Goal: Book appointment/travel/reservation

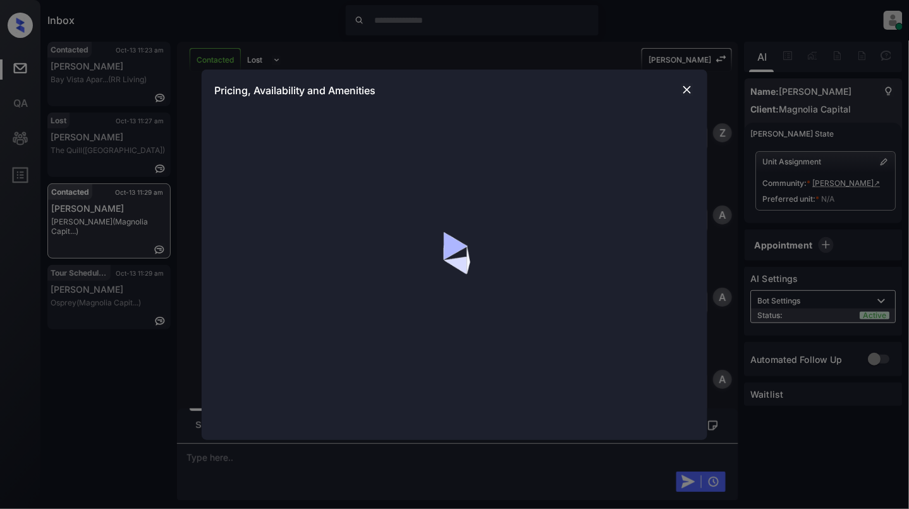
scroll to position [1341, 0]
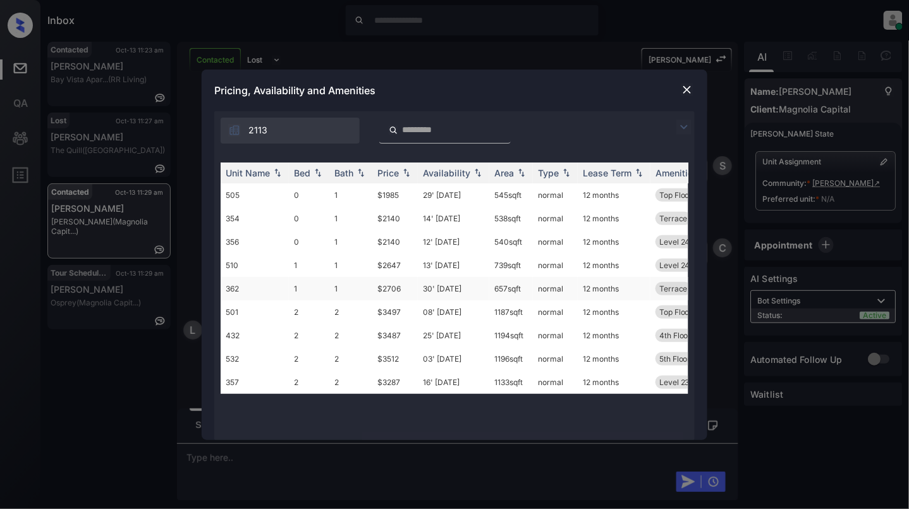
click at [306, 284] on td "1" at bounding box center [309, 288] width 40 height 23
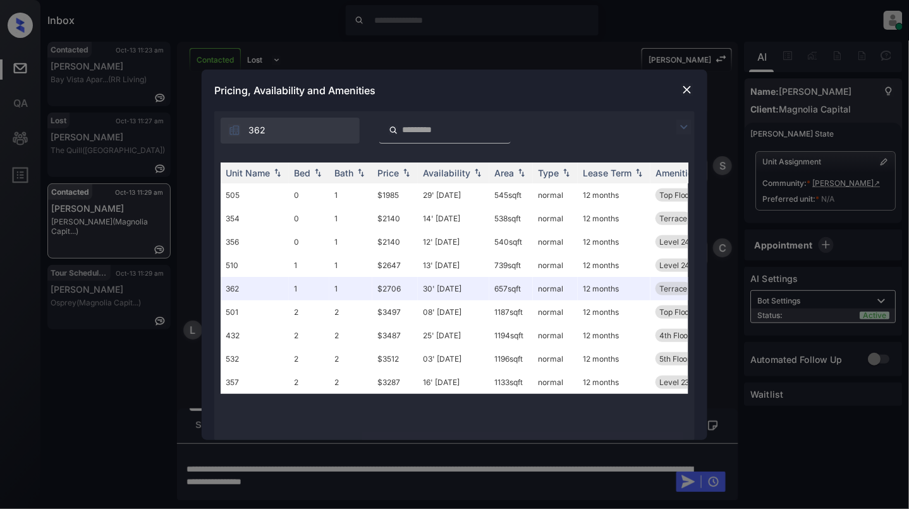
click at [686, 90] on img at bounding box center [687, 89] width 13 height 13
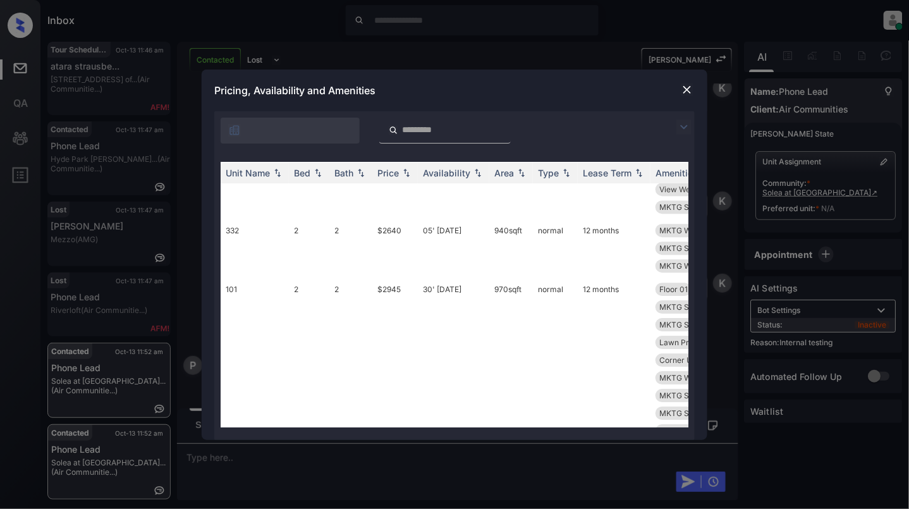
scroll to position [1012, 0]
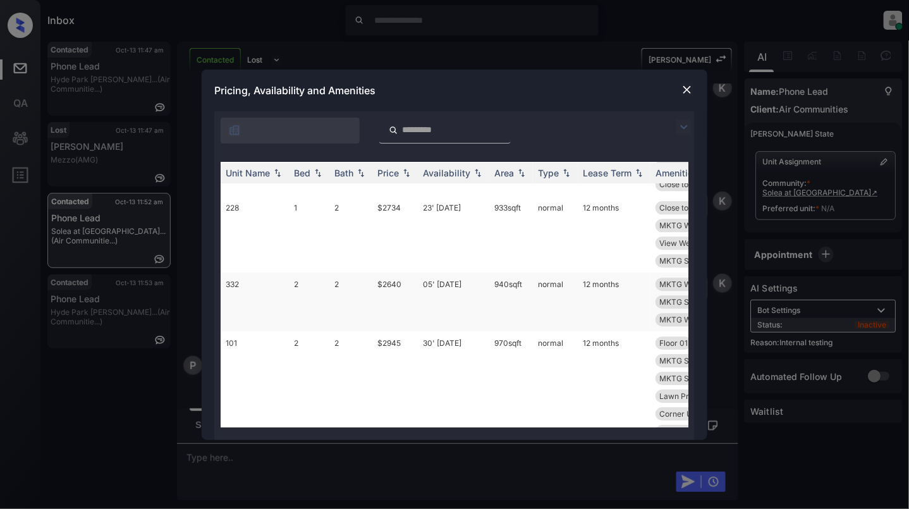
click at [269, 297] on td "332" at bounding box center [255, 302] width 68 height 59
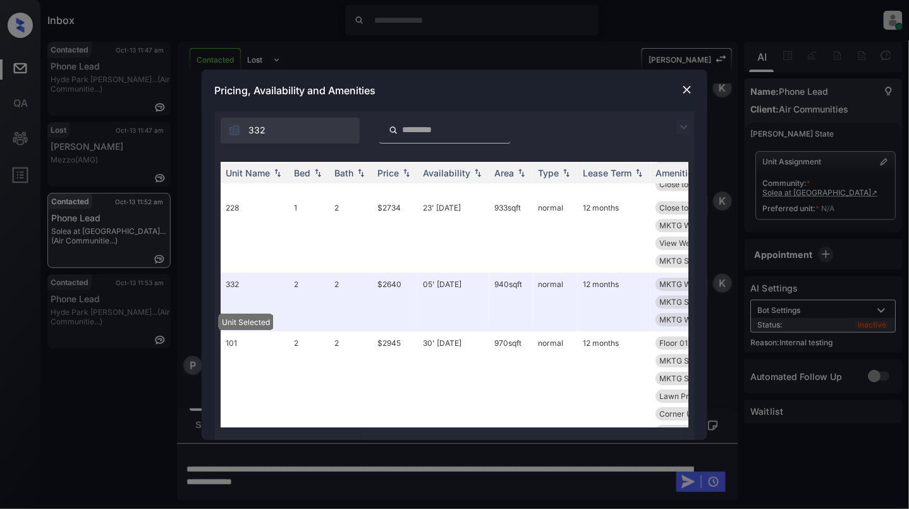
click at [685, 86] on img at bounding box center [687, 89] width 13 height 13
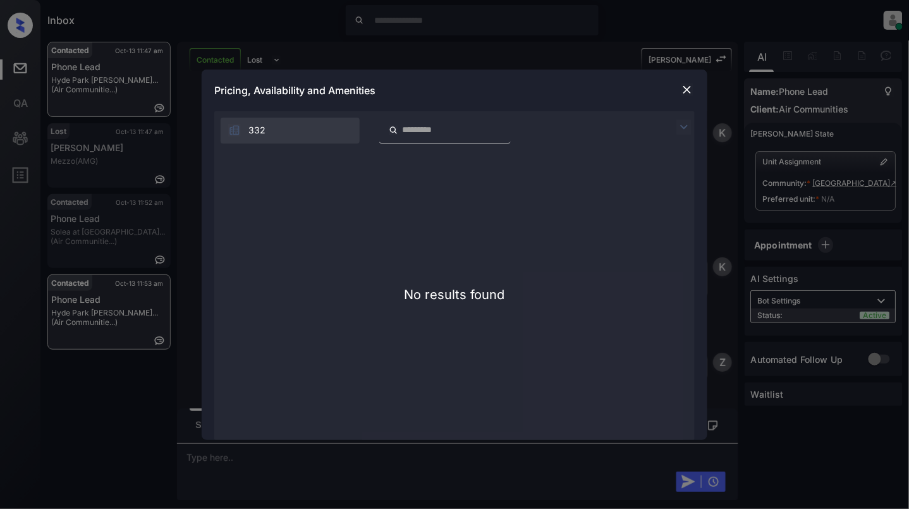
scroll to position [1394, 0]
click at [684, 94] on img at bounding box center [687, 89] width 13 height 13
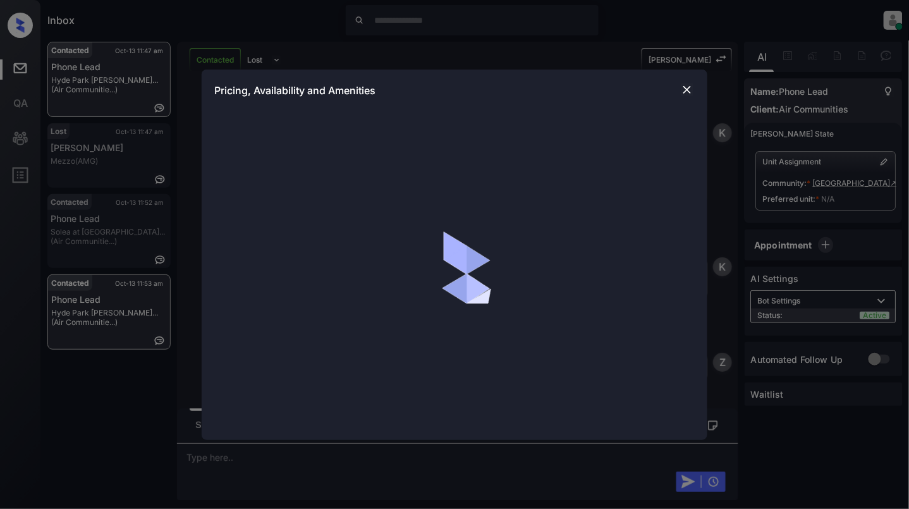
scroll to position [1394, 0]
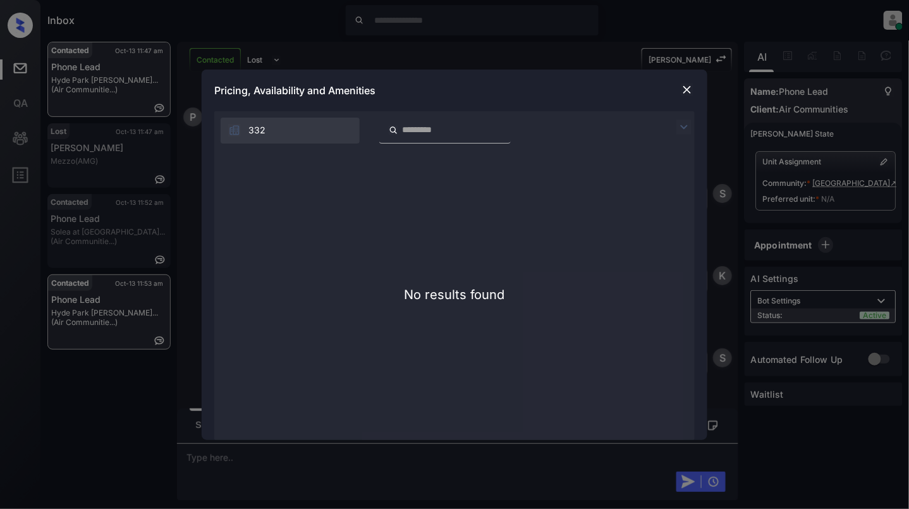
click at [685, 87] on img at bounding box center [687, 89] width 13 height 13
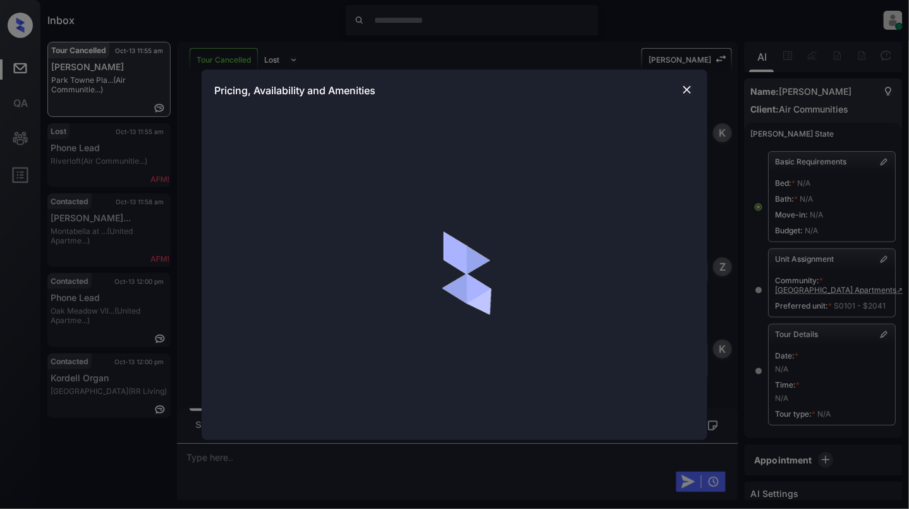
scroll to position [12831, 0]
click at [683, 89] on img at bounding box center [687, 89] width 13 height 13
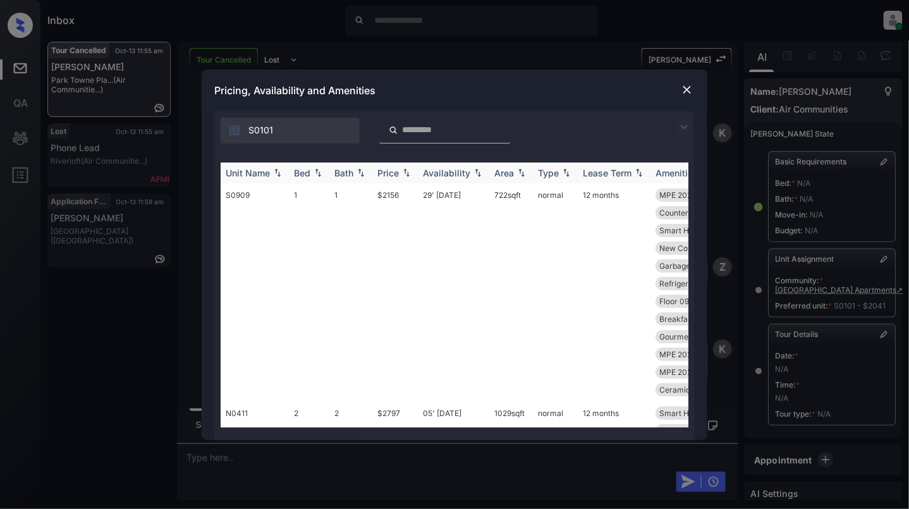
scroll to position [12916, 0]
click at [317, 175] on img at bounding box center [318, 172] width 13 height 9
click at [319, 175] on img at bounding box center [318, 172] width 13 height 9
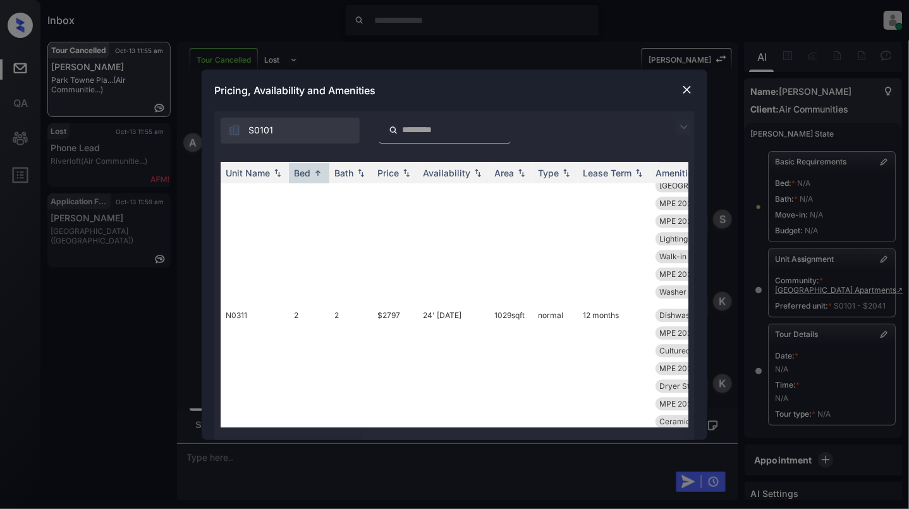
scroll to position [7587, 0]
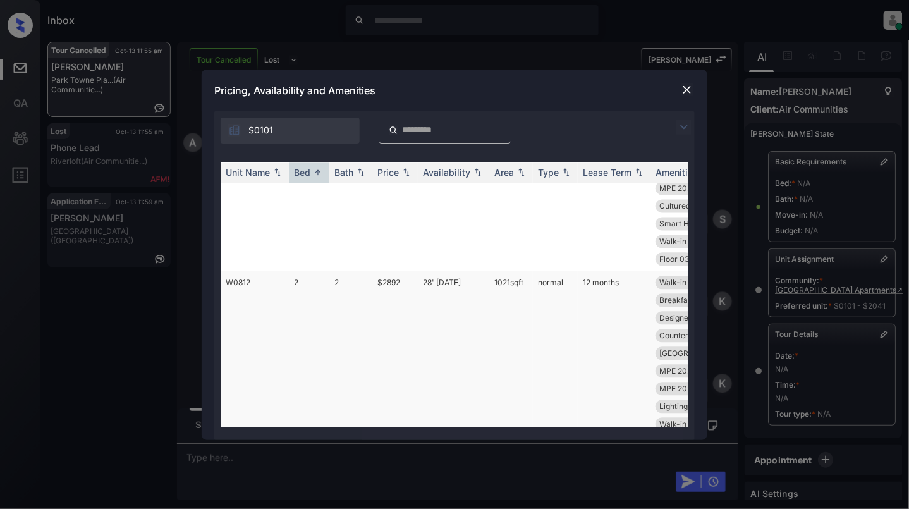
click at [303, 303] on td "2" at bounding box center [309, 371] width 40 height 200
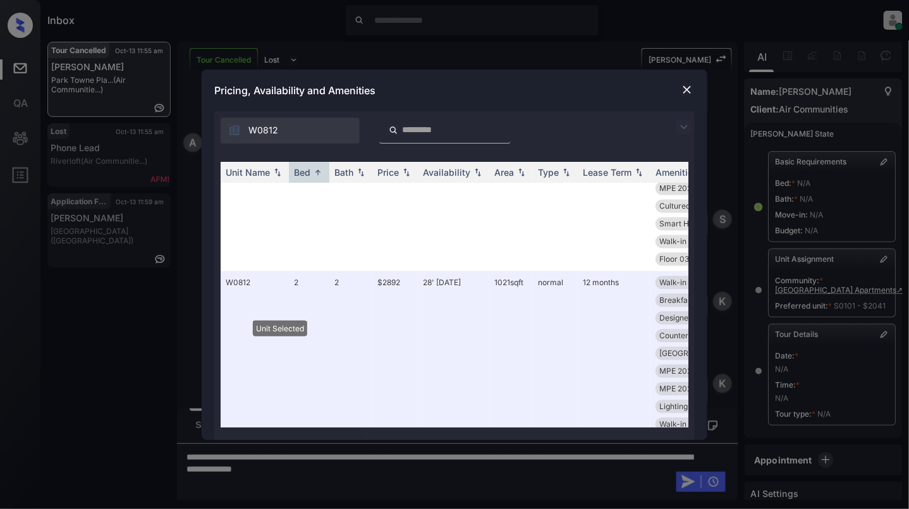
click at [685, 87] on img at bounding box center [687, 89] width 13 height 13
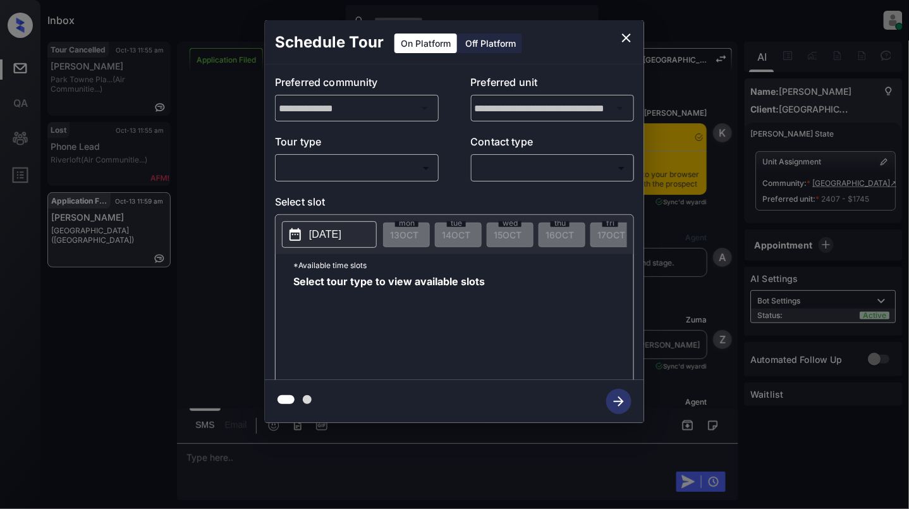
scroll to position [1157, 0]
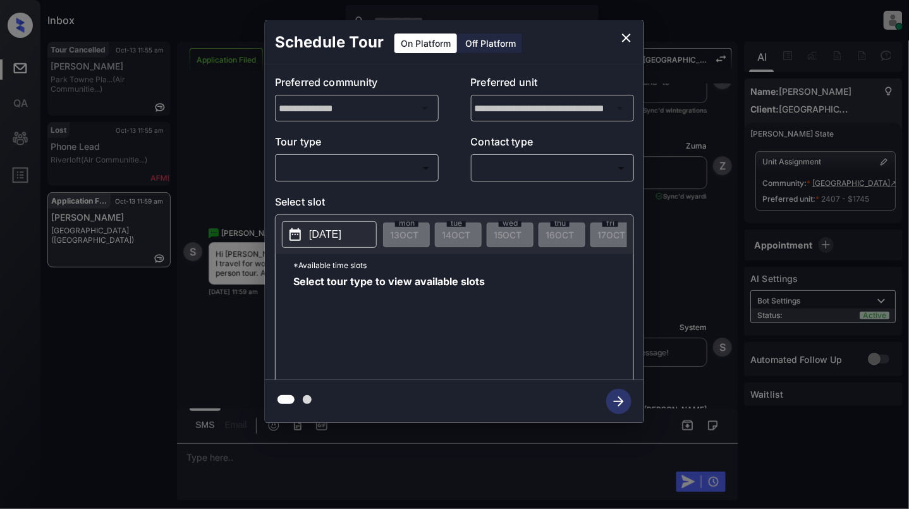
click at [327, 175] on body "Inbox Cynthia Montañez Online Set yourself offline Set yourself on break Profil…" at bounding box center [454, 254] width 909 height 509
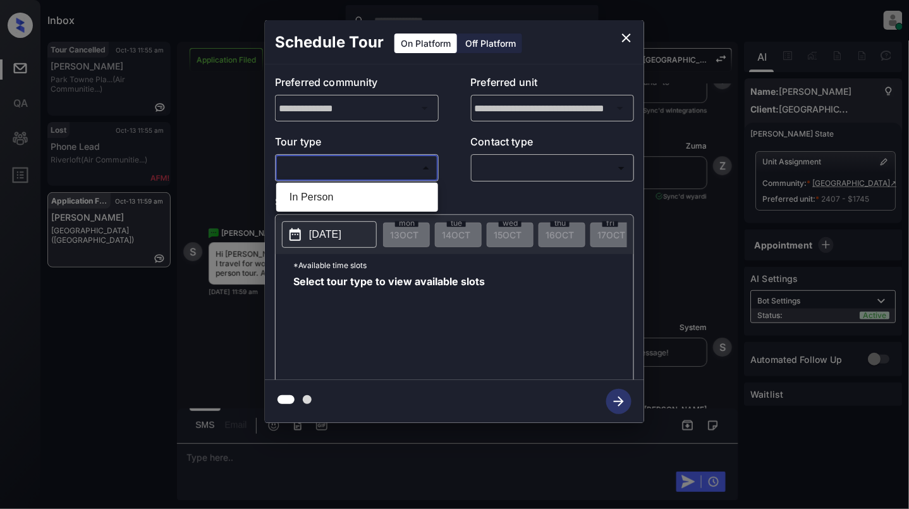
click at [622, 30] on div at bounding box center [454, 254] width 909 height 509
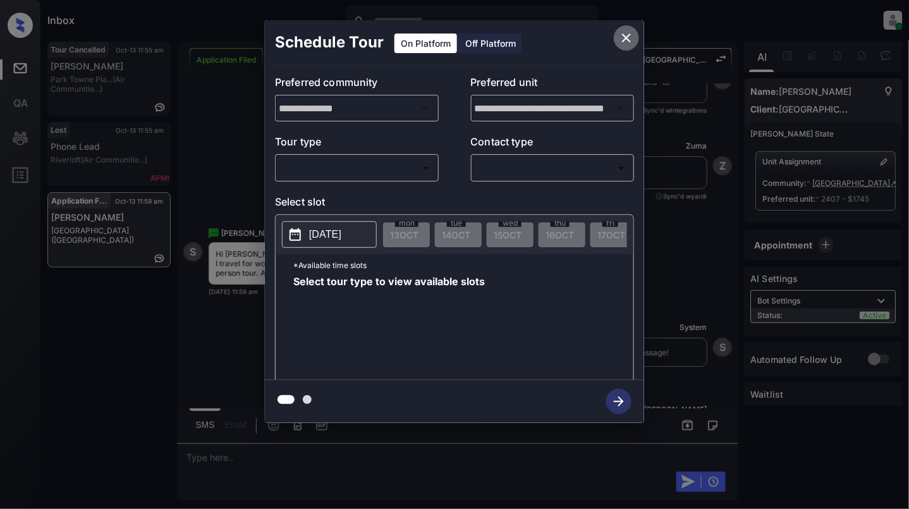
click at [623, 37] on icon "close" at bounding box center [626, 37] width 15 height 15
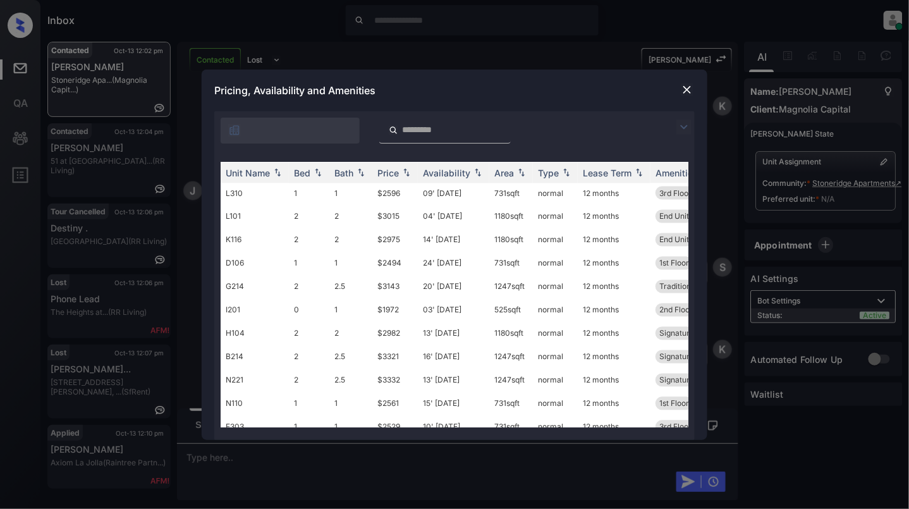
scroll to position [843, 0]
click at [312, 171] on img at bounding box center [318, 172] width 13 height 9
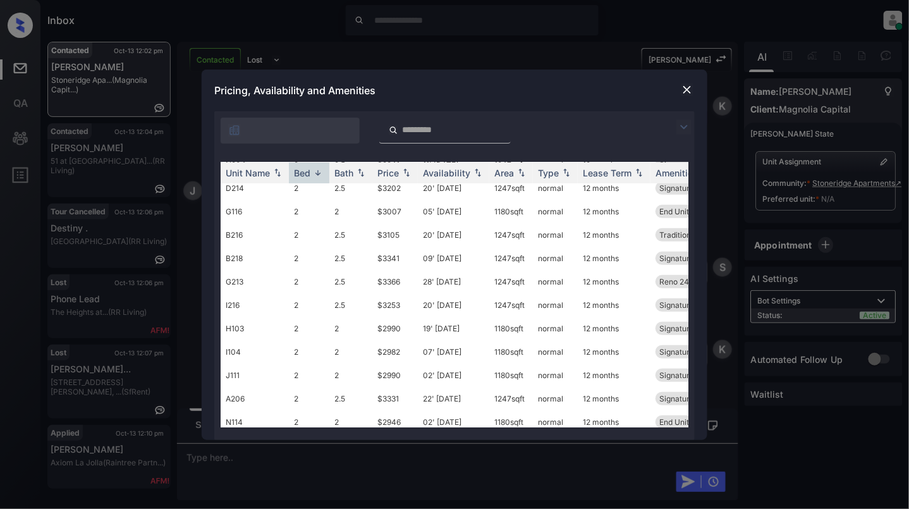
scroll to position [0, 0]
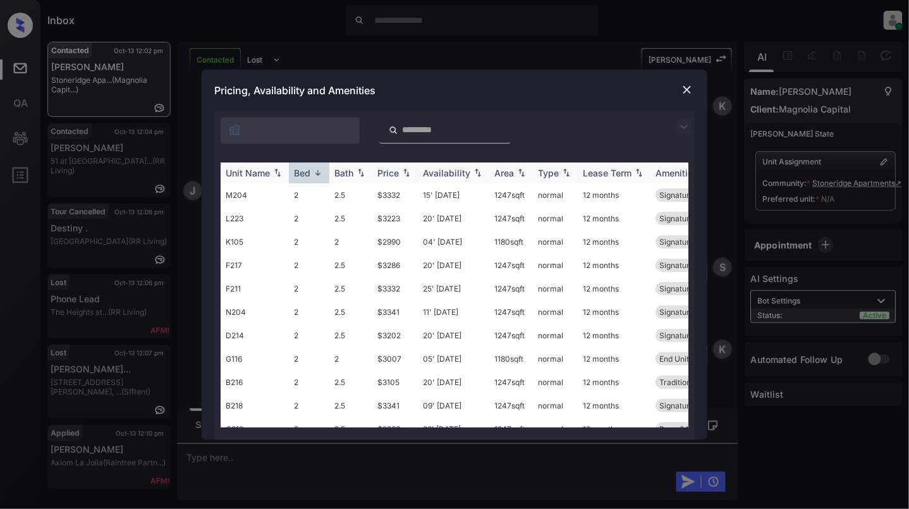
click at [317, 173] on img at bounding box center [318, 172] width 13 height 9
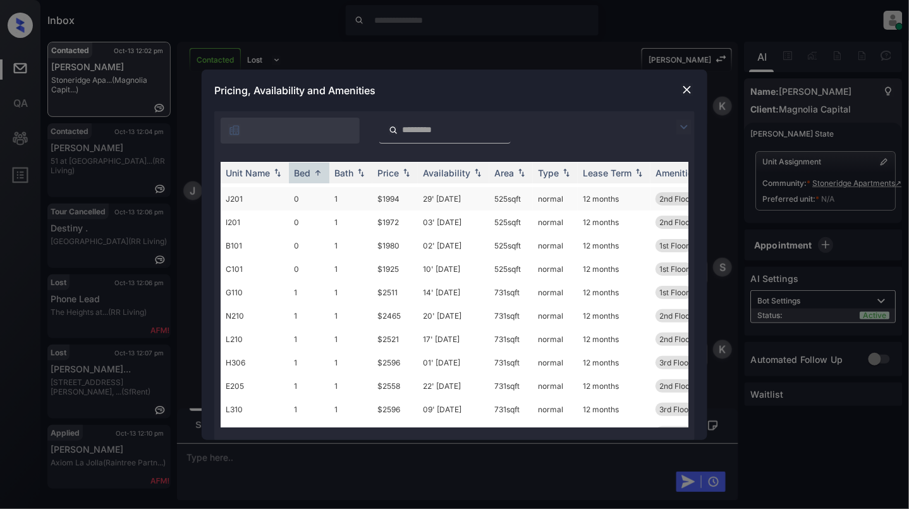
scroll to position [84, 0]
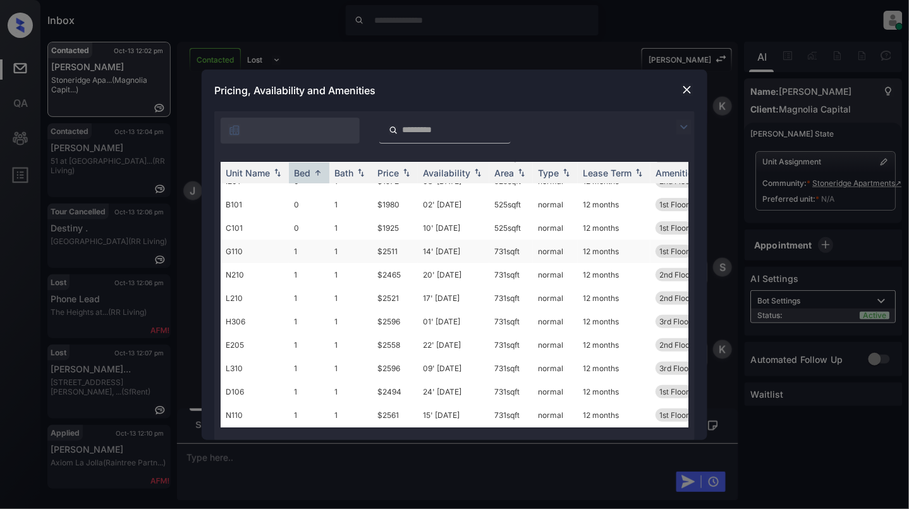
click at [306, 254] on td "1" at bounding box center [309, 251] width 40 height 23
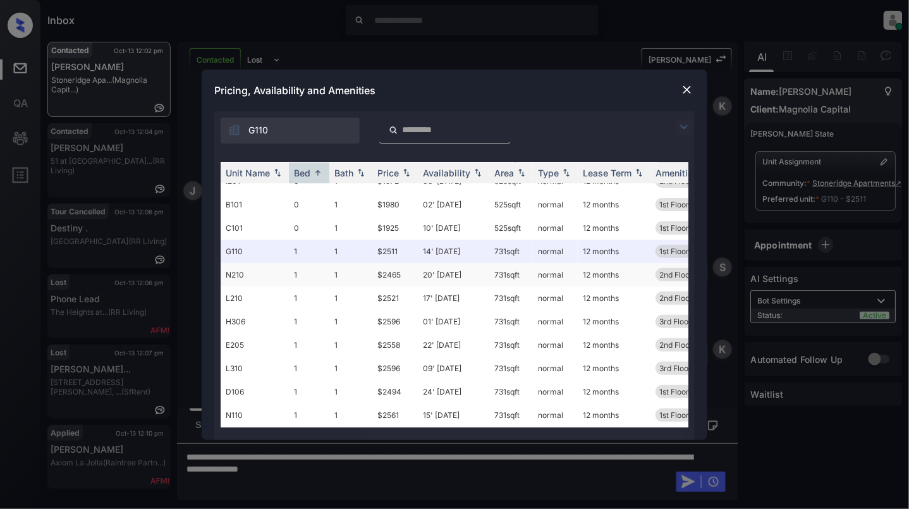
click at [347, 274] on td "1" at bounding box center [350, 274] width 43 height 23
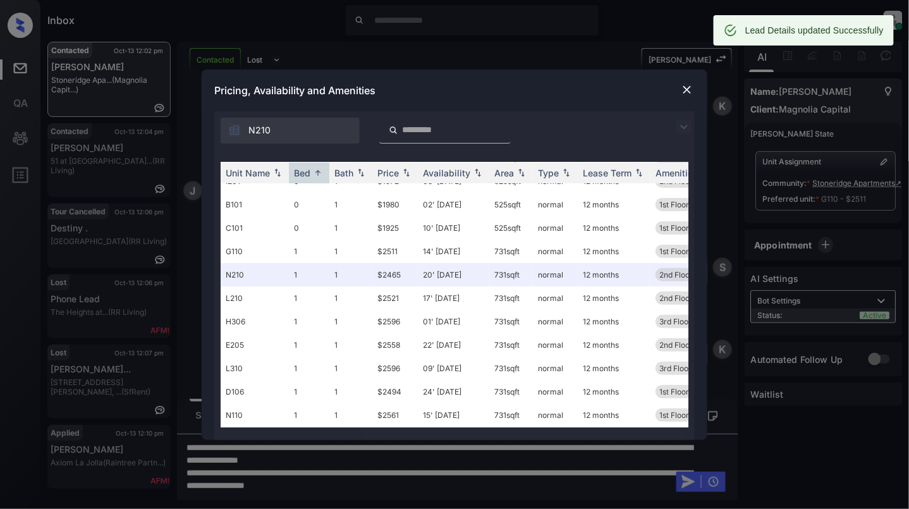
click at [688, 87] on img at bounding box center [687, 89] width 13 height 13
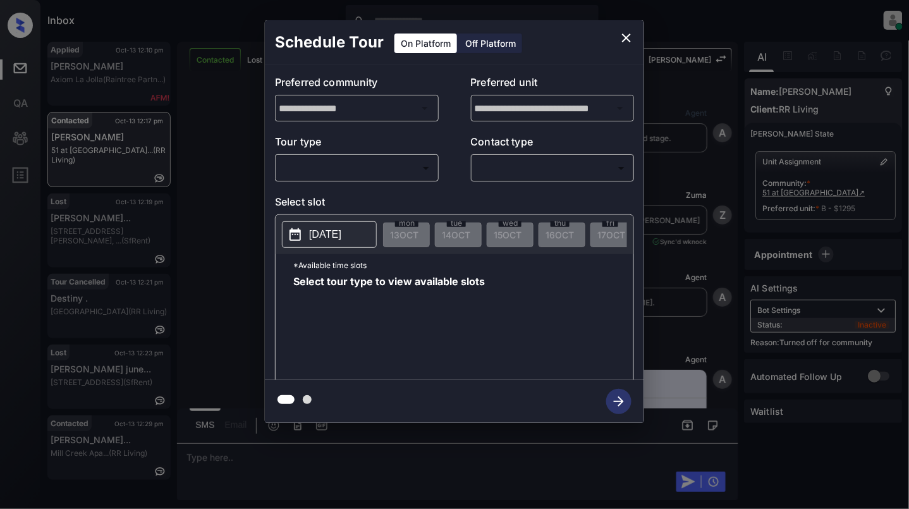
scroll to position [1544, 0]
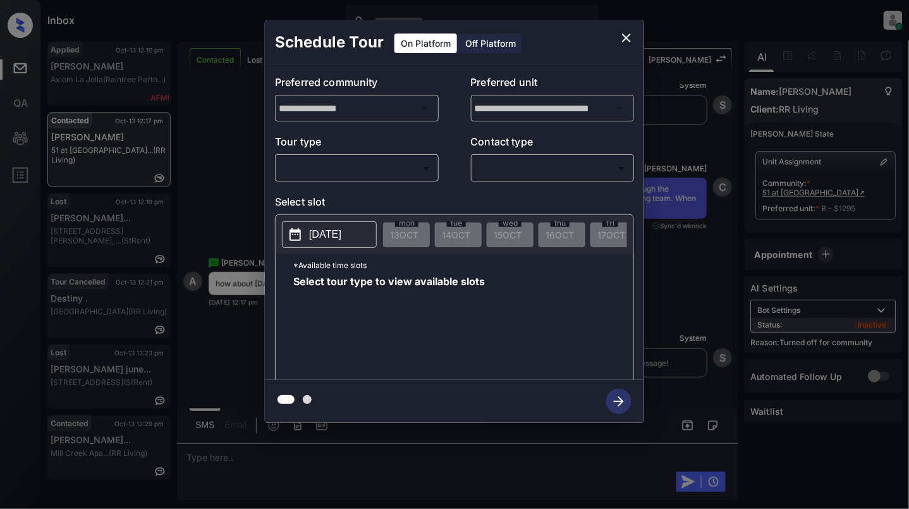
click at [321, 168] on body "Inbox [PERSON_NAME] Online Set yourself offline Set yourself on break Profile S…" at bounding box center [454, 254] width 909 height 509
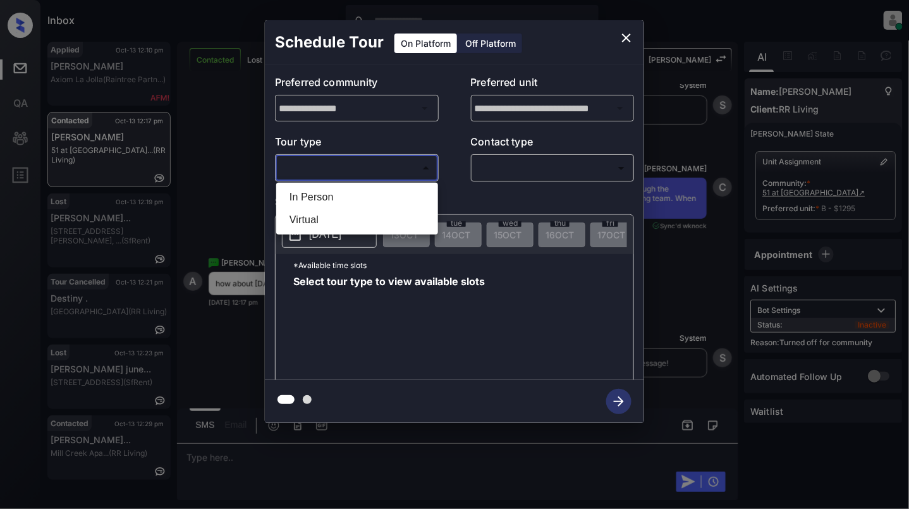
drag, startPoint x: 322, startPoint y: 192, endPoint x: 403, endPoint y: 183, distance: 81.4
click at [322, 193] on li "In Person" at bounding box center [357, 197] width 156 height 23
type input "********"
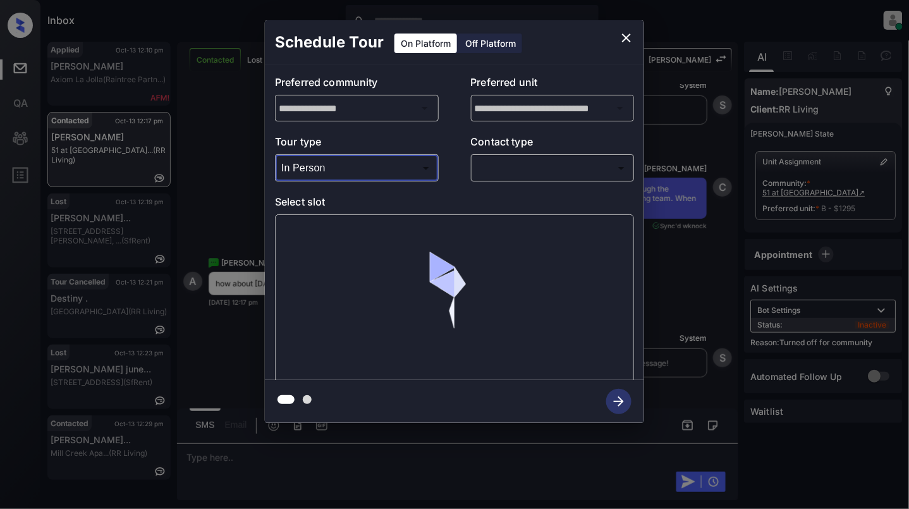
click at [508, 178] on body "Inbox [PERSON_NAME] Online Set yourself offline Set yourself on break Profile S…" at bounding box center [454, 254] width 909 height 509
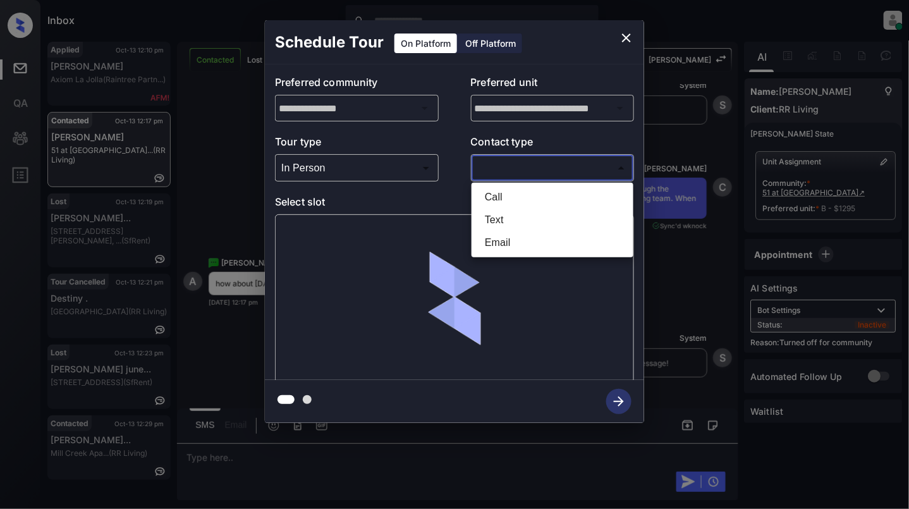
click at [499, 216] on li "Text" at bounding box center [553, 220] width 156 height 23
type input "****"
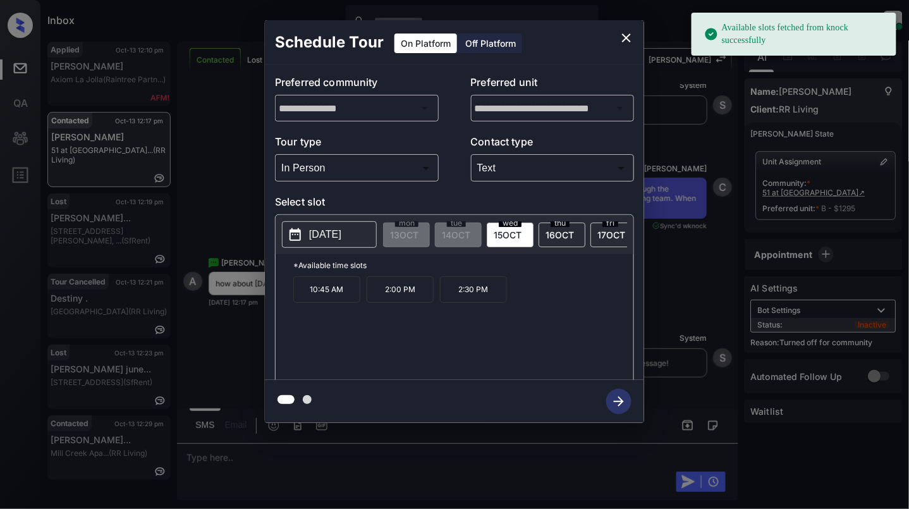
click at [341, 233] on p "[DATE]" at bounding box center [325, 234] width 32 height 15
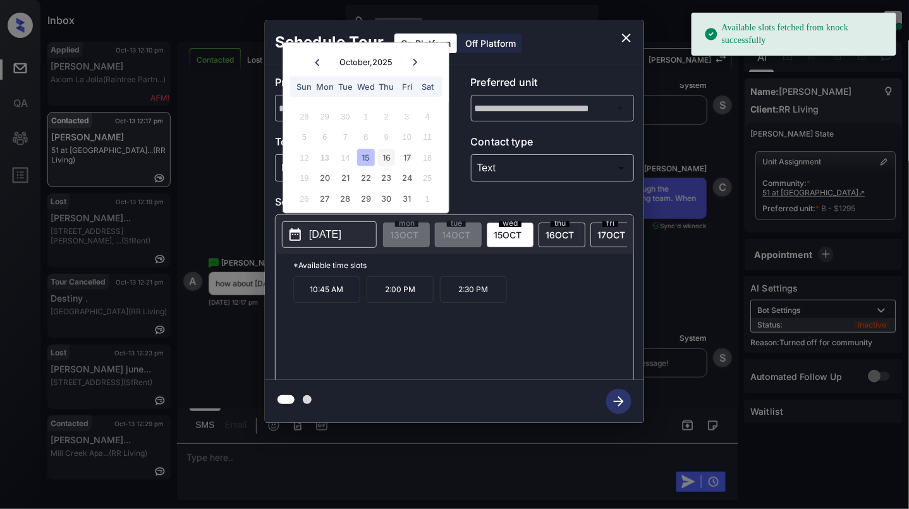
click at [383, 160] on div "16" at bounding box center [386, 157] width 17 height 17
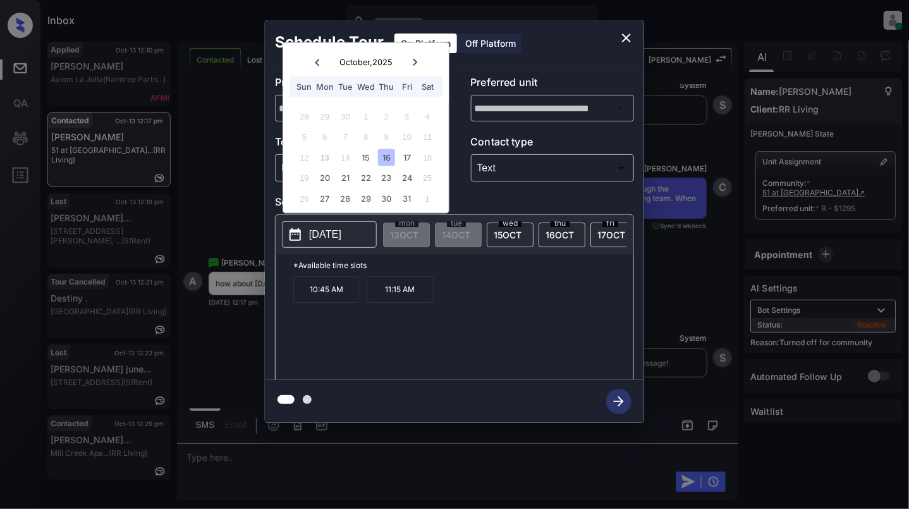
click at [626, 31] on icon "close" at bounding box center [626, 37] width 15 height 15
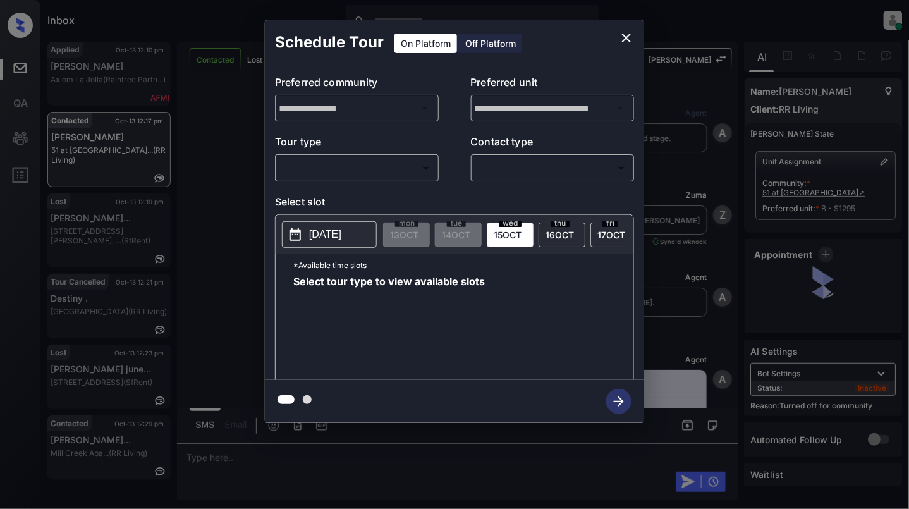
scroll to position [1788, 0]
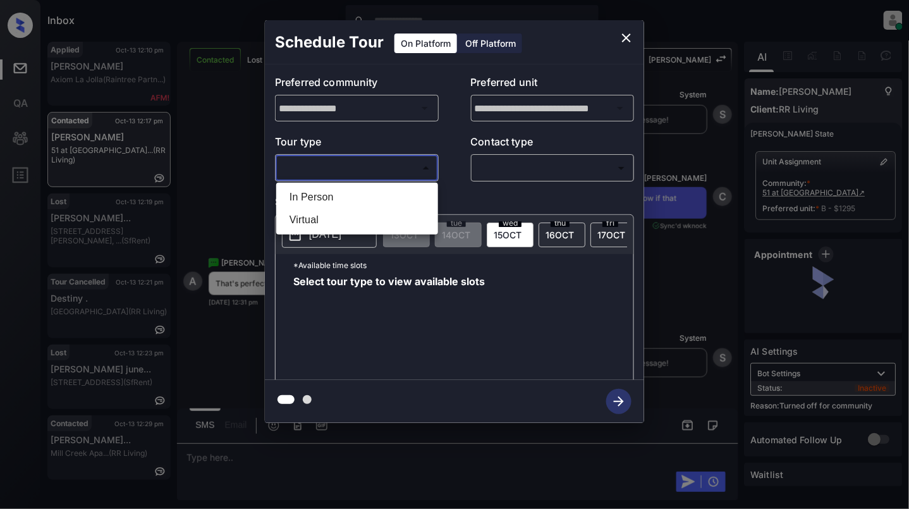
click at [365, 165] on body "Inbox [PERSON_NAME] Online Set yourself offline Set yourself on break Profile S…" at bounding box center [454, 254] width 909 height 509
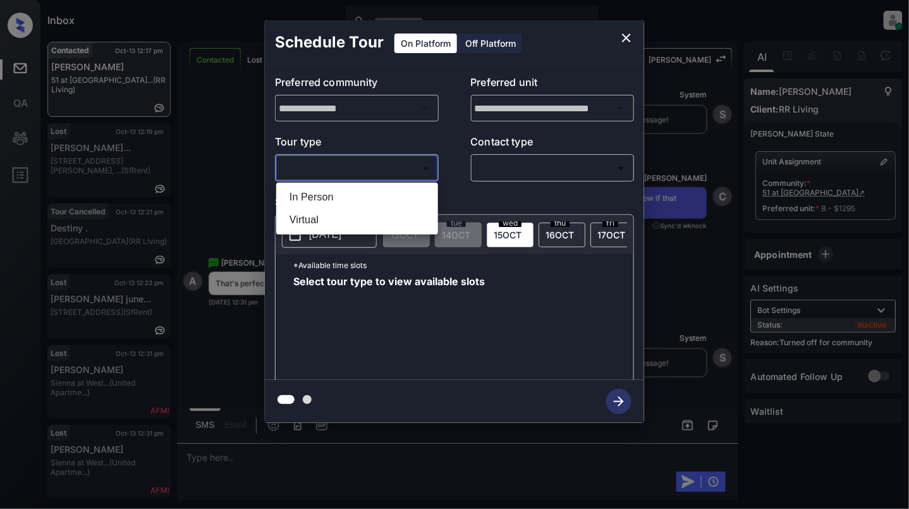
click at [314, 195] on li "In Person" at bounding box center [357, 197] width 156 height 23
type input "********"
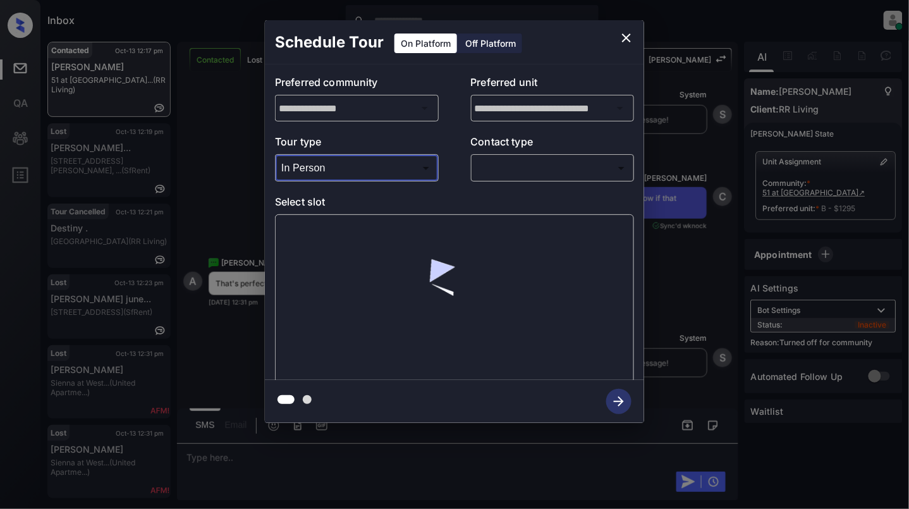
click at [510, 162] on body "Inbox [PERSON_NAME] Online Set yourself offline Set yourself on break Profile S…" at bounding box center [454, 254] width 909 height 509
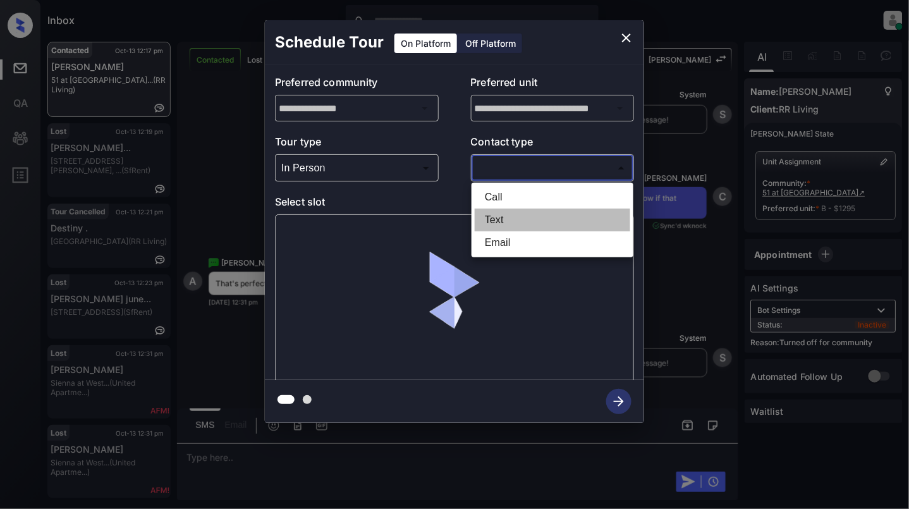
click at [496, 224] on li "Text" at bounding box center [553, 220] width 156 height 23
type input "****"
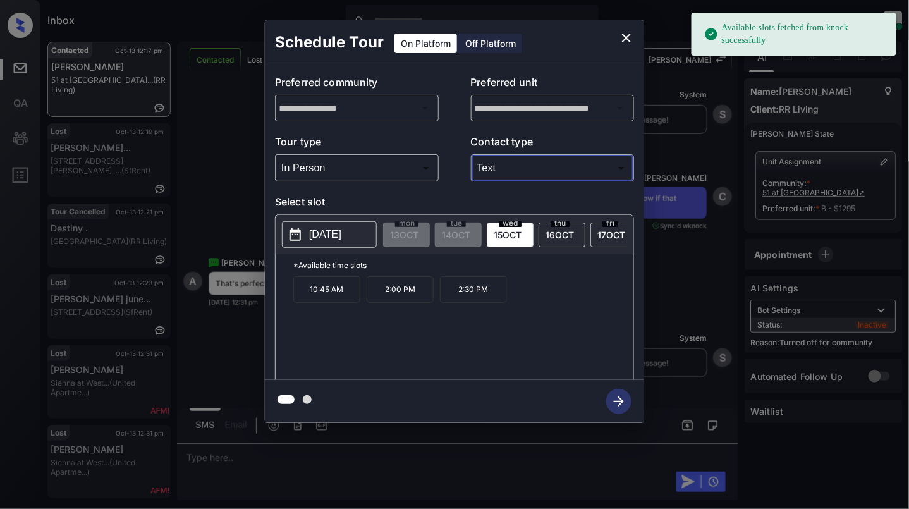
click at [334, 242] on p "[DATE]" at bounding box center [325, 234] width 32 height 15
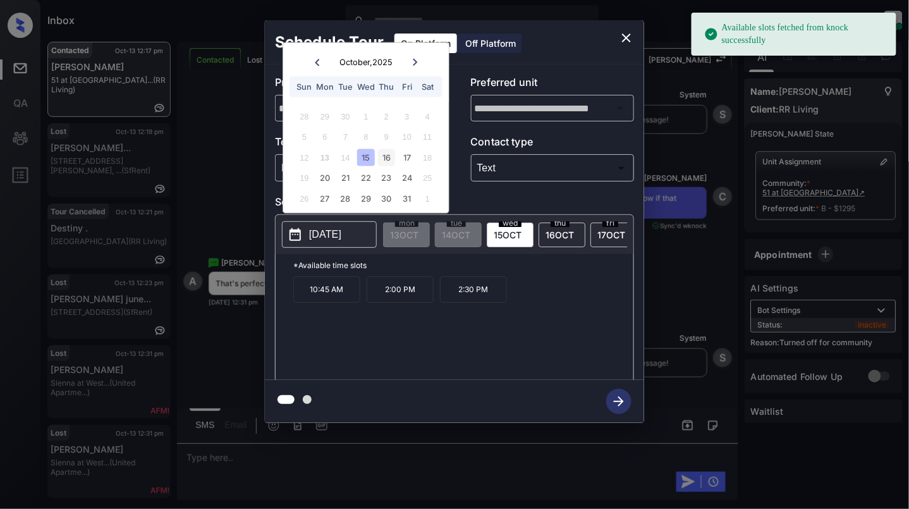
click at [387, 153] on div "16" at bounding box center [386, 157] width 17 height 17
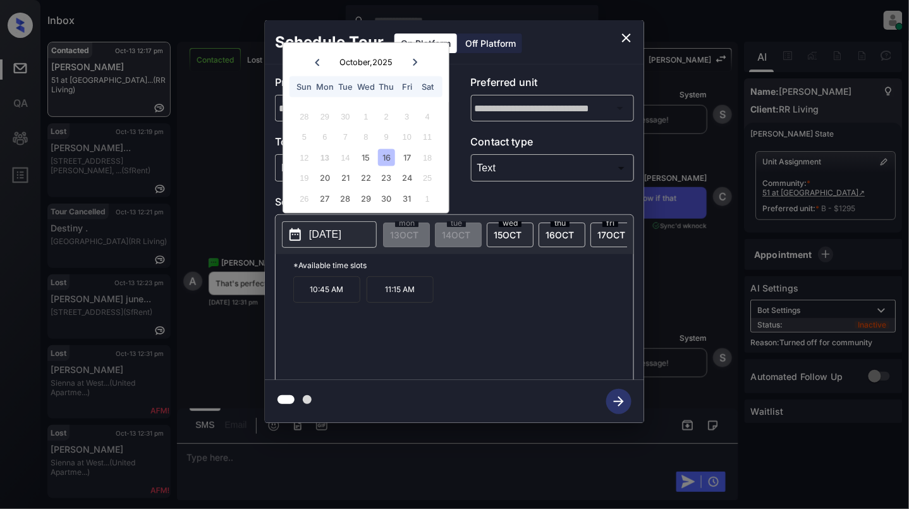
click at [400, 300] on p "11:15 AM" at bounding box center [400, 289] width 67 height 27
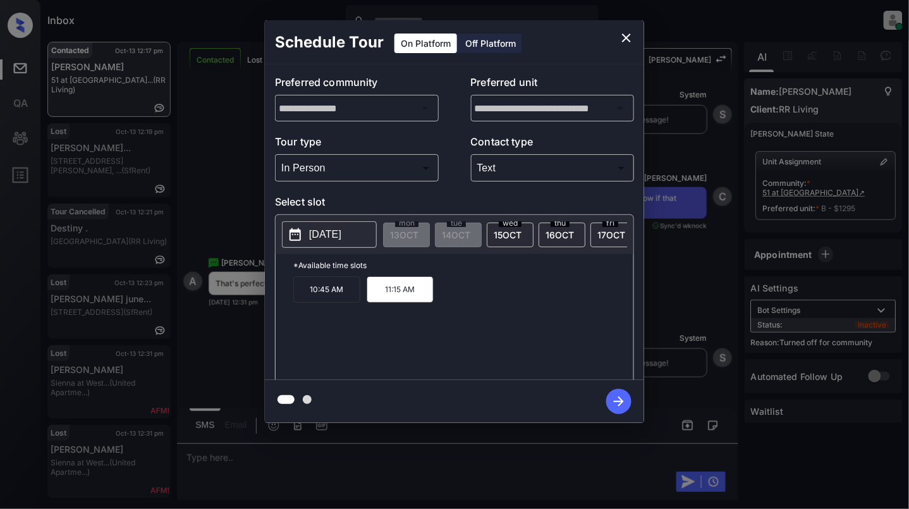
click at [626, 401] on icon "button" at bounding box center [618, 401] width 25 height 25
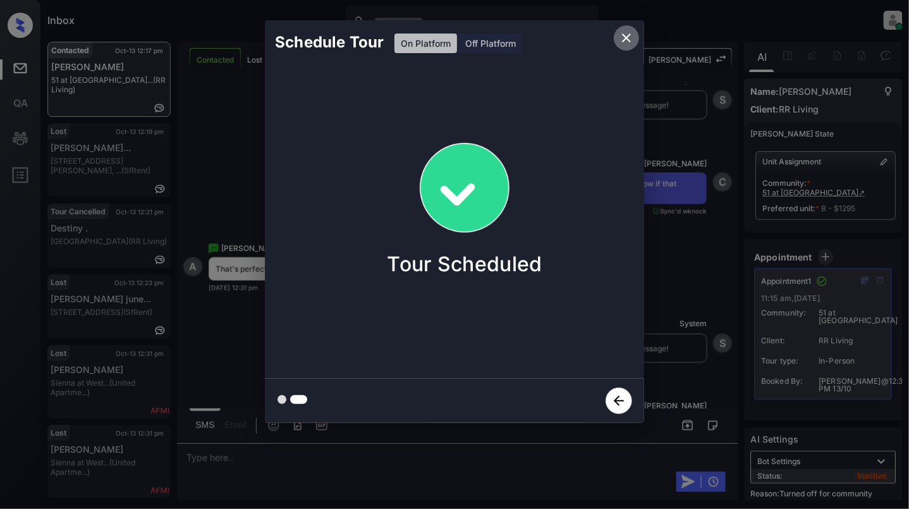
click at [628, 39] on icon "close" at bounding box center [626, 37] width 15 height 15
